Goal: Information Seeking & Learning: Learn about a topic

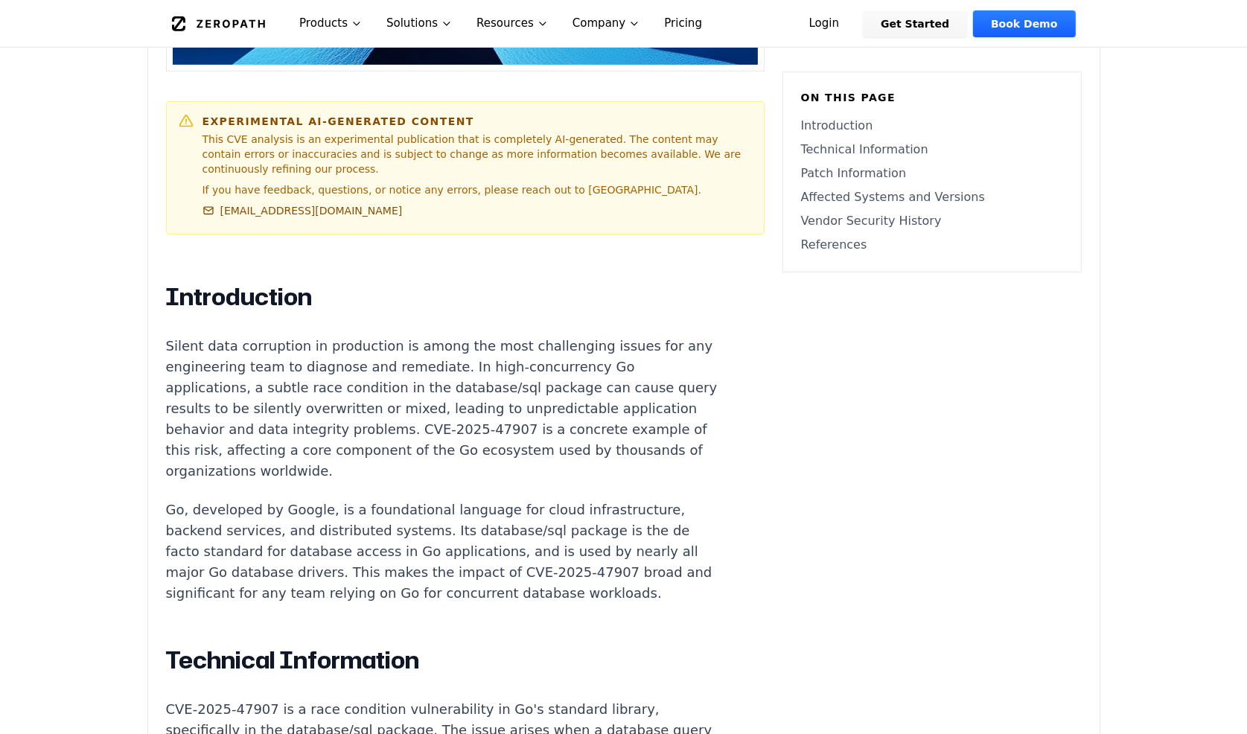
scroll to position [697, 0]
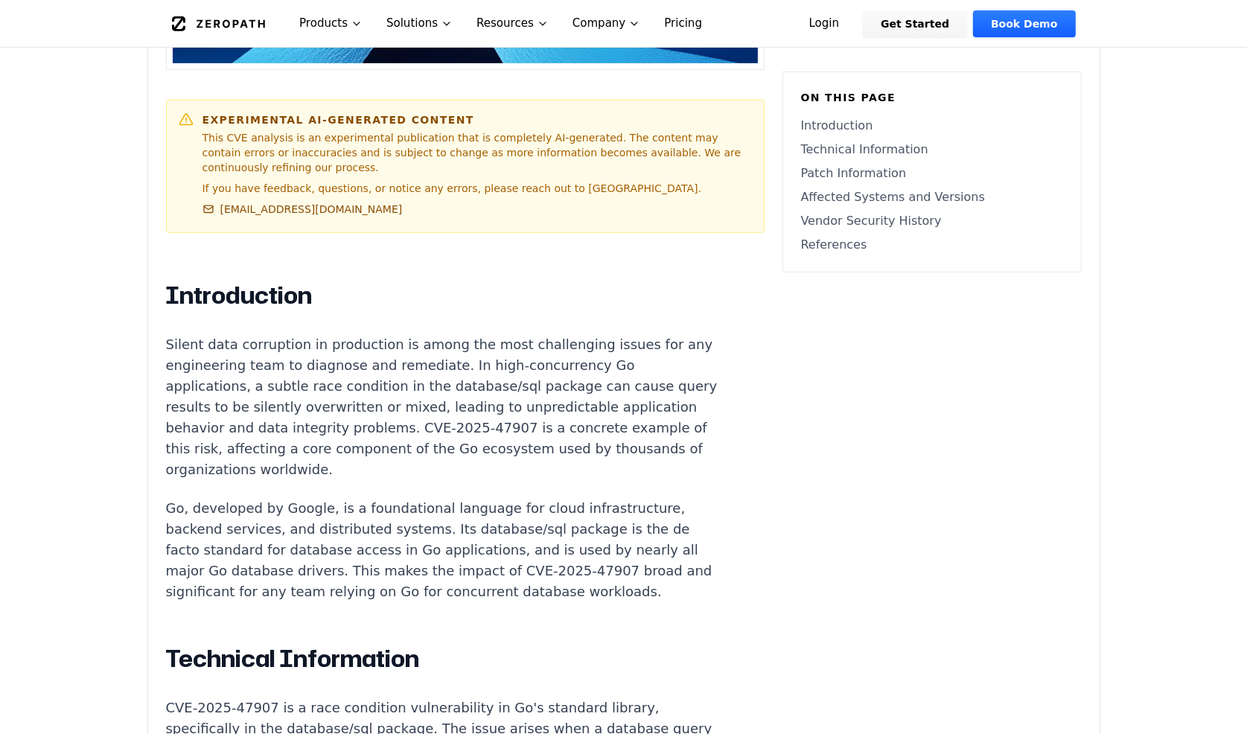
click at [413, 353] on p "Silent data corruption in production is among the most challenging issues for a…" at bounding box center [443, 407] width 554 height 146
drag, startPoint x: 413, startPoint y: 353, endPoint x: 297, endPoint y: 387, distance: 120.2
click at [297, 387] on p "Silent data corruption in production is among the most challenging issues for a…" at bounding box center [443, 407] width 554 height 146
click at [421, 346] on p "Silent data corruption in production is among the most challenging issues for a…" at bounding box center [443, 407] width 554 height 146
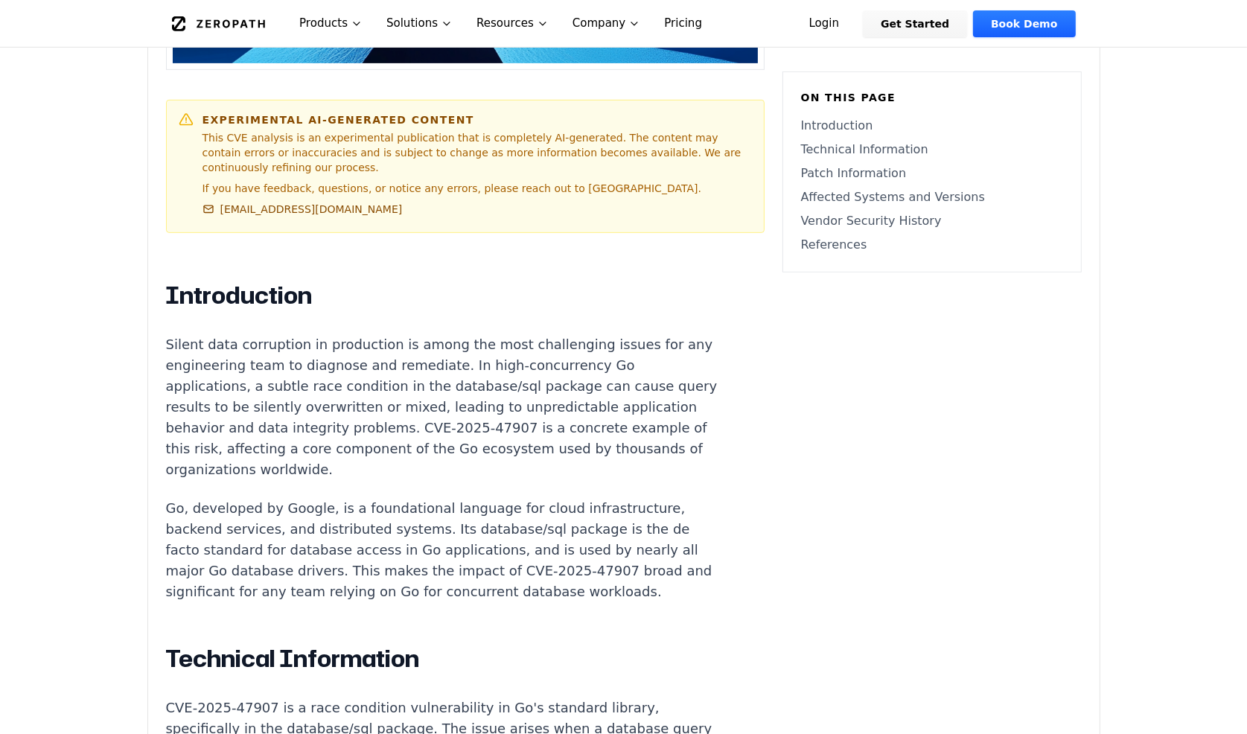
click at [370, 367] on p "Silent data corruption in production is among the most challenging issues for a…" at bounding box center [443, 407] width 554 height 146
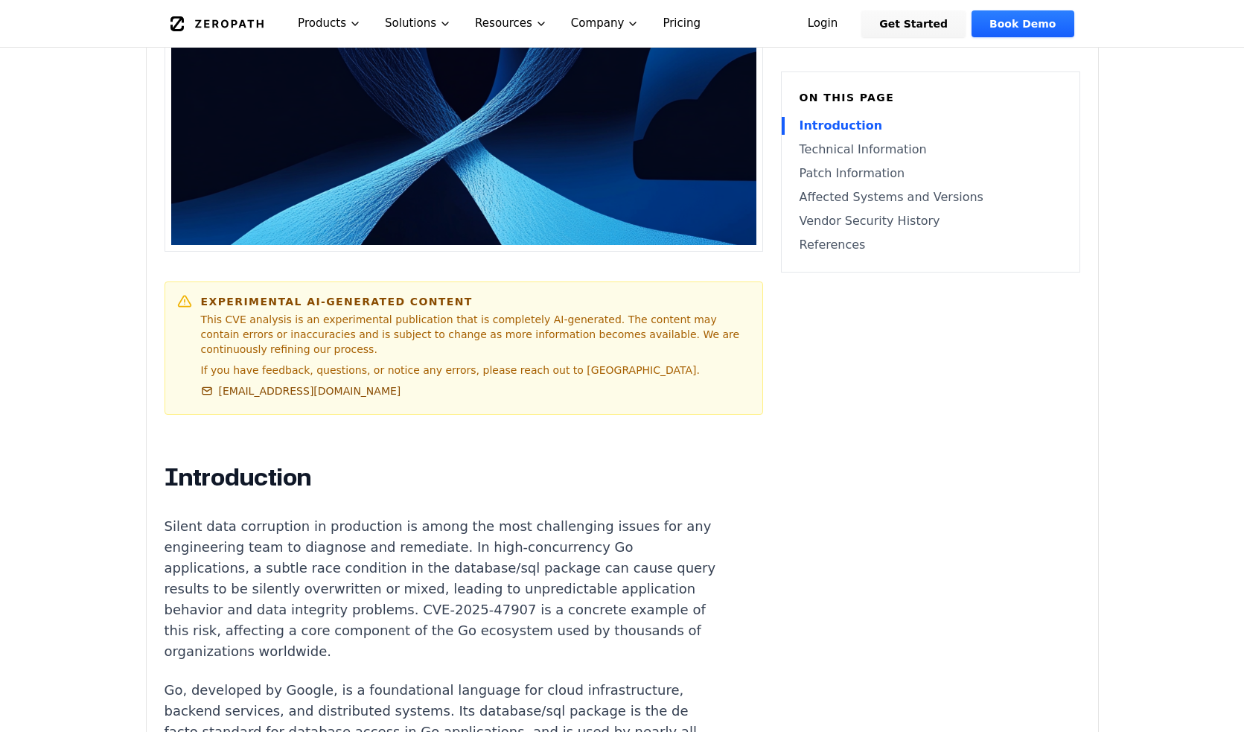
scroll to position [0, 0]
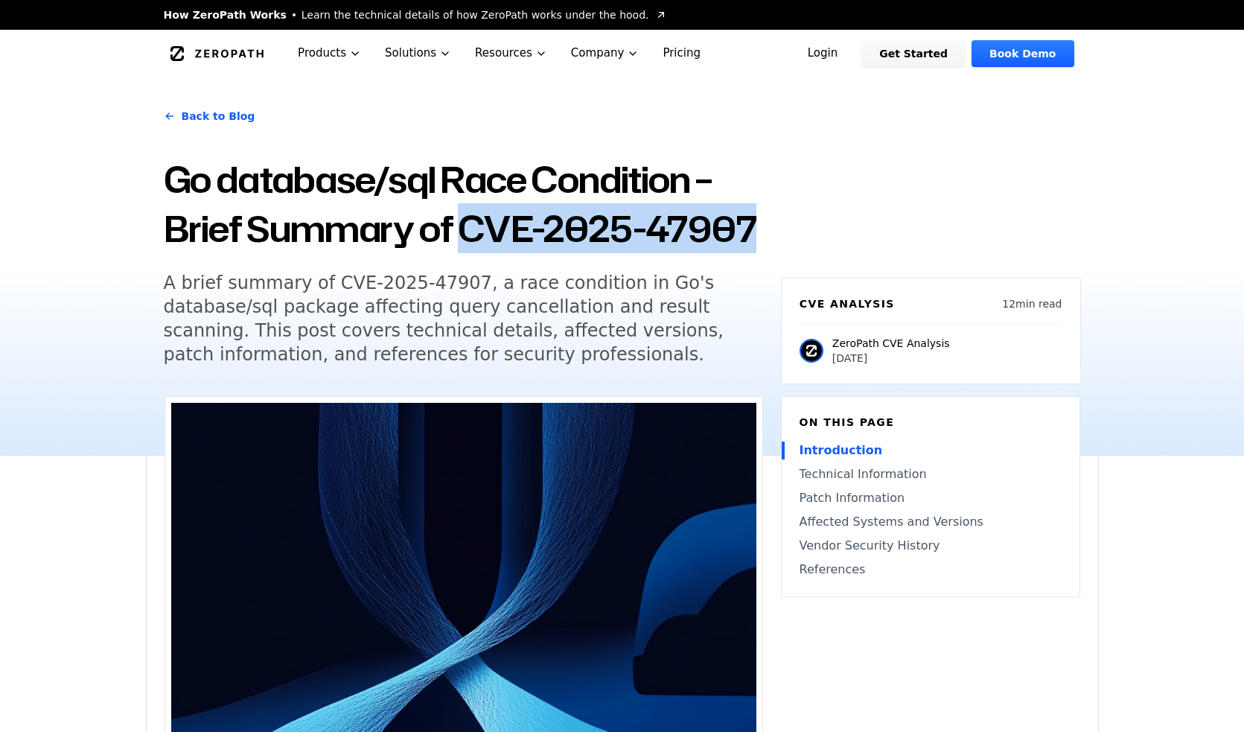
drag, startPoint x: 468, startPoint y: 223, endPoint x: 754, endPoint y: 241, distance: 285.8
click at [754, 241] on h1 "Go database/sql Race Condition – Brief Summary of CVE-2025-47907" at bounding box center [463, 204] width 599 height 98
copy h1 "CVE-2025-47907"
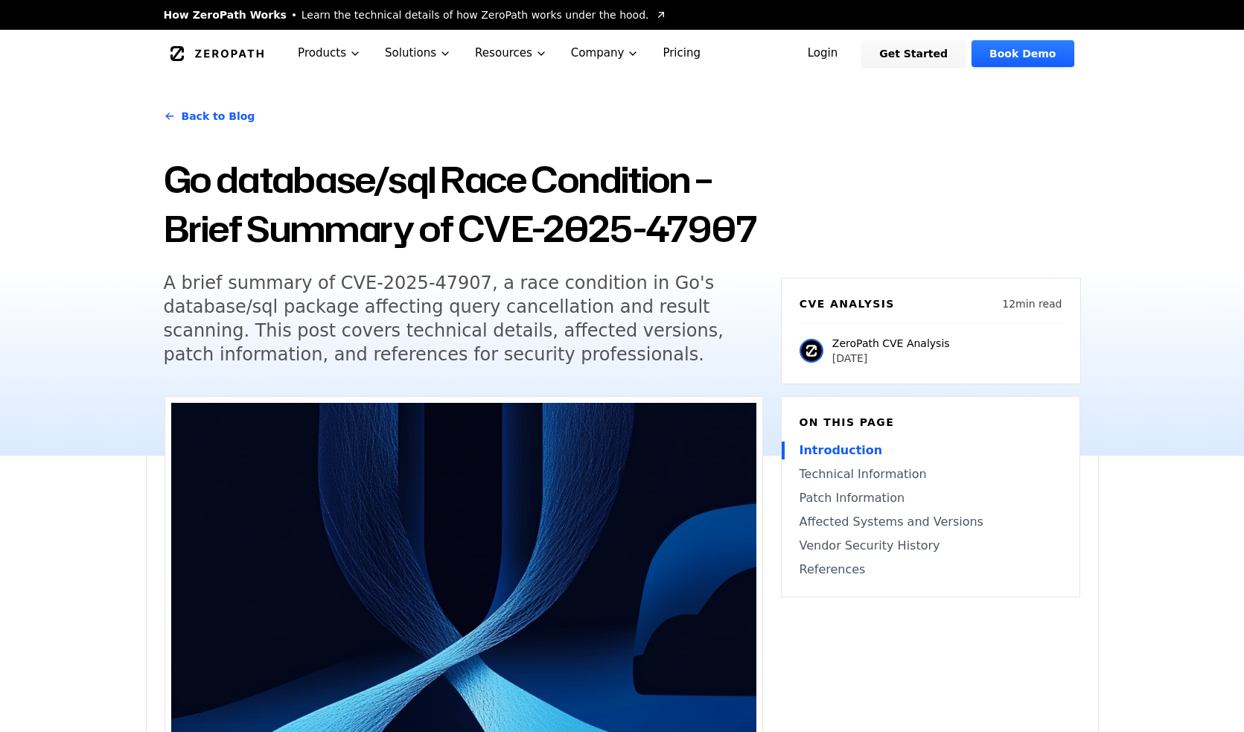
click at [560, 340] on h5 "A brief summary of CVE-2025-47907, a race condition in Go's database/sql packag…" at bounding box center [450, 318] width 572 height 95
drag, startPoint x: 560, startPoint y: 340, endPoint x: 525, endPoint y: 364, distance: 42.3
click at [525, 364] on h5 "A brief summary of CVE-2025-47907, a race condition in Go's database/sql packag…" at bounding box center [450, 318] width 572 height 95
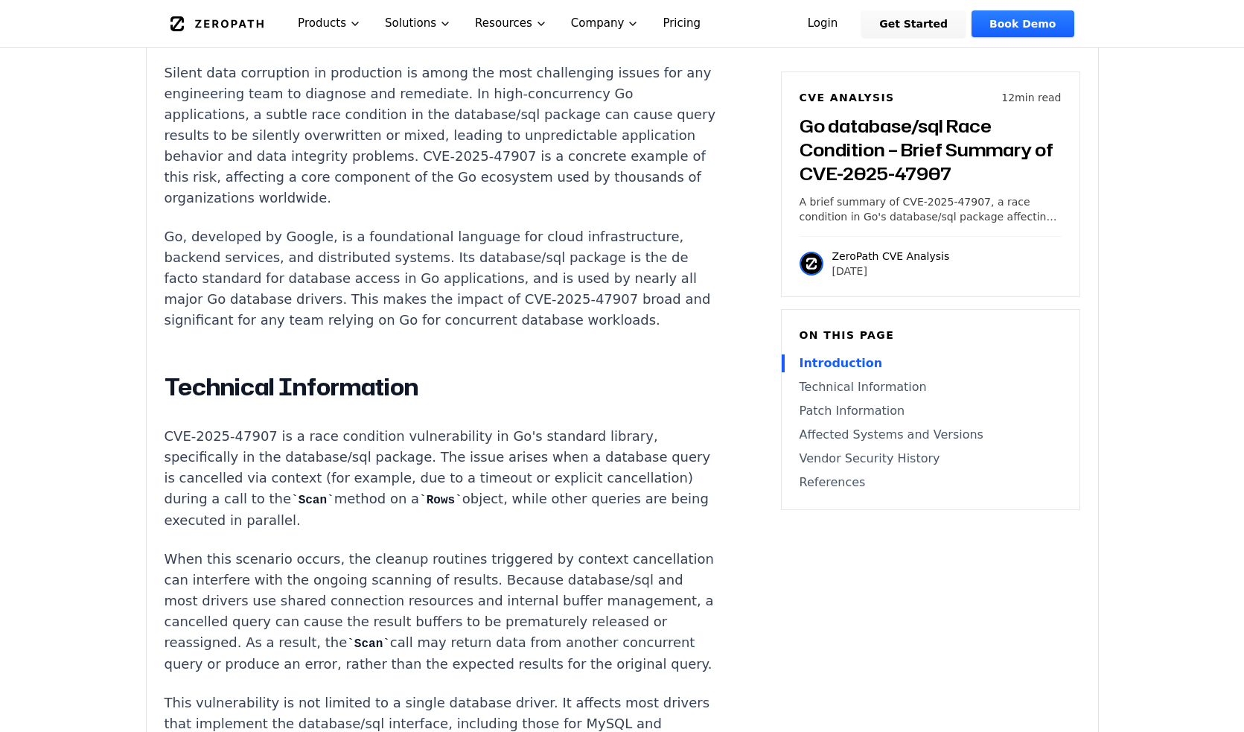
scroll to position [970, 0]
